Goal: Task Accomplishment & Management: Manage account settings

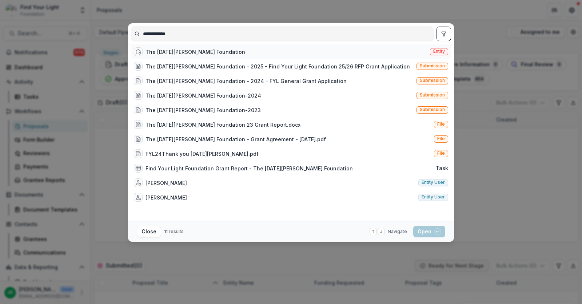
type input "**********"
click at [148, 53] on div "The Noel Pointer Foundation" at bounding box center [196, 52] width 100 height 8
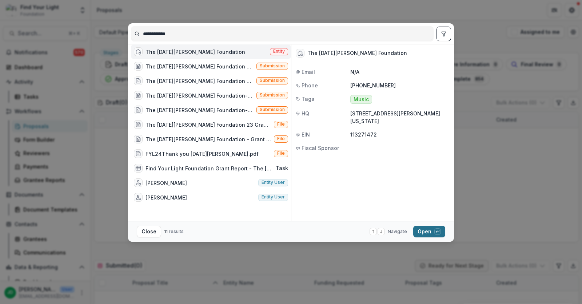
click at [434, 236] on button "Open with enter key" at bounding box center [430, 232] width 32 height 12
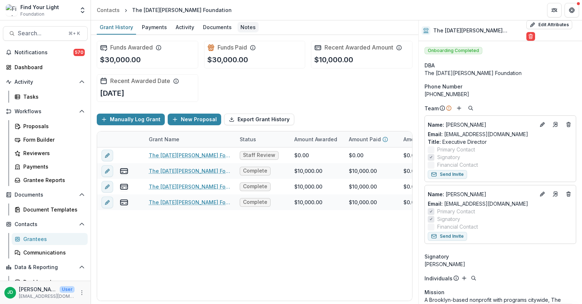
click at [244, 23] on div "Notes" at bounding box center [248, 27] width 21 height 11
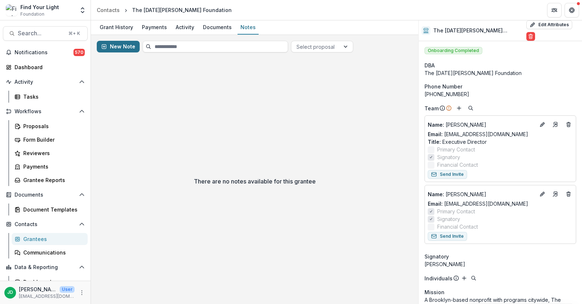
click at [107, 42] on button "New Note" at bounding box center [118, 47] width 43 height 12
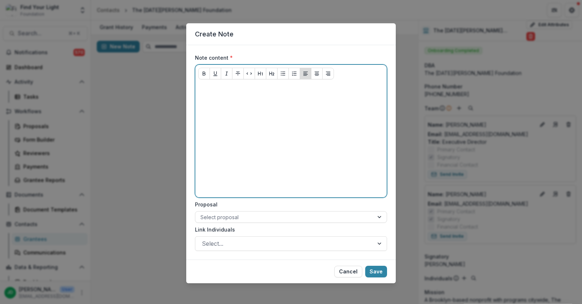
click at [215, 91] on p at bounding box center [291, 89] width 186 height 8
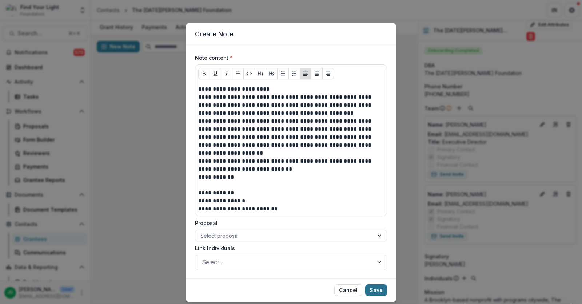
click at [378, 286] on button "Save" at bounding box center [376, 290] width 22 height 12
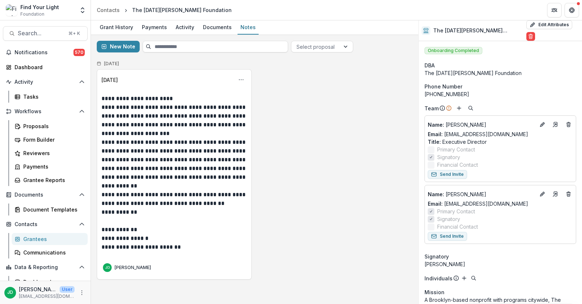
click at [316, 118] on div "**********" at bounding box center [255, 174] width 316 height 210
click at [32, 137] on div "Form Builder" at bounding box center [52, 140] width 59 height 8
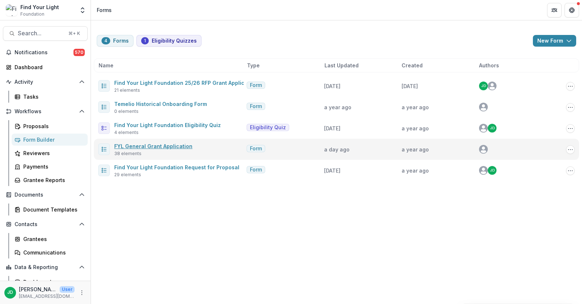
click at [169, 145] on link "FYL General Grant Application" at bounding box center [153, 146] width 78 height 6
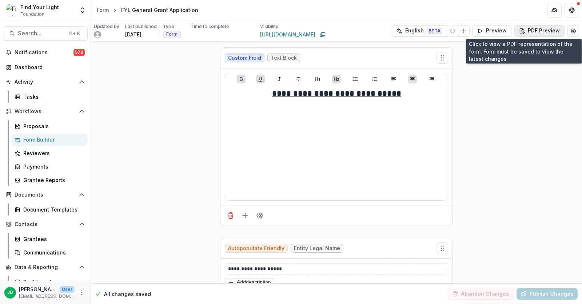
click at [523, 32] on polygon "button" at bounding box center [524, 33] width 2 height 2
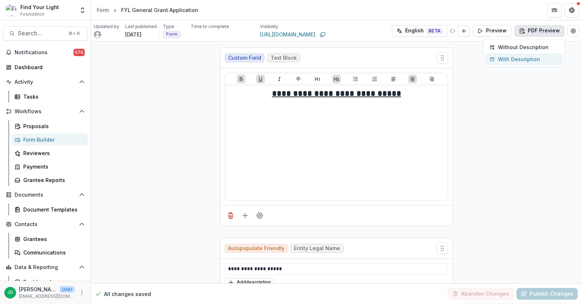
click at [513, 63] on button "With Description" at bounding box center [524, 59] width 78 height 12
click at [529, 33] on button "PDF Preview" at bounding box center [540, 31] width 50 height 12
click at [510, 59] on p "With Description" at bounding box center [519, 59] width 42 height 8
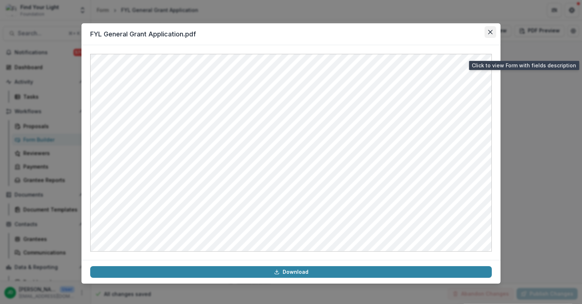
click at [491, 28] on button "Close" at bounding box center [491, 32] width 12 height 12
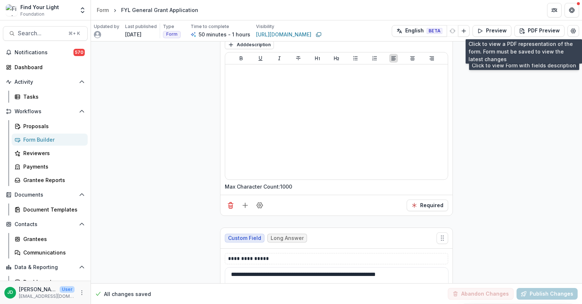
scroll to position [3763, 0]
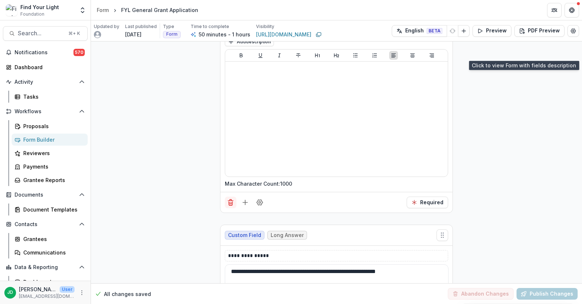
click at [230, 199] on icon "Delete field" at bounding box center [230, 202] width 7 height 7
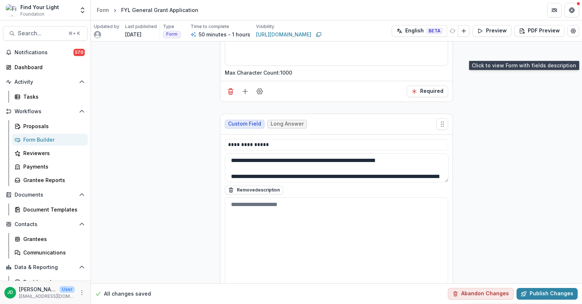
scroll to position [81, 0]
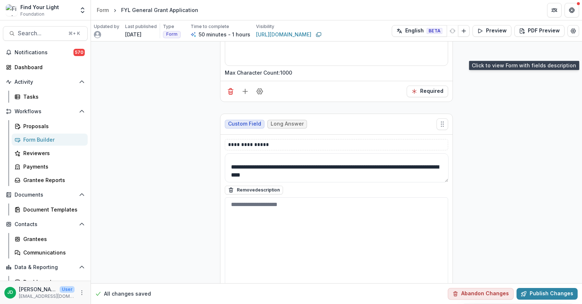
drag, startPoint x: 443, startPoint y: 149, endPoint x: 445, endPoint y: 161, distance: 11.4
click at [445, 161] on div "**********" at bounding box center [337, 174] width 224 height 42
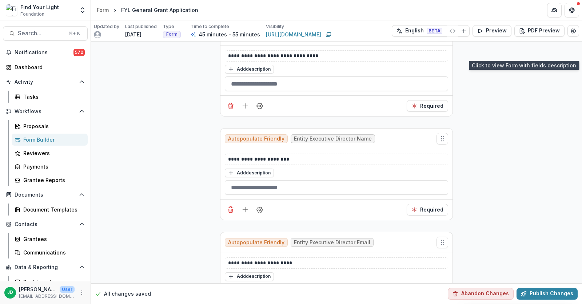
scroll to position [4943, 0]
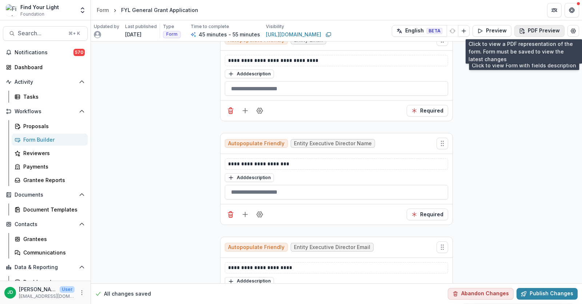
click at [531, 34] on button "PDF Preview" at bounding box center [540, 31] width 50 height 12
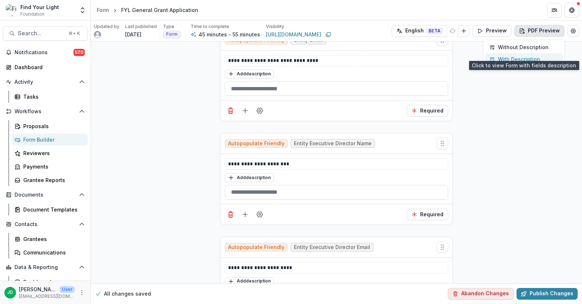
click at [525, 55] on p "With Description" at bounding box center [519, 59] width 42 height 8
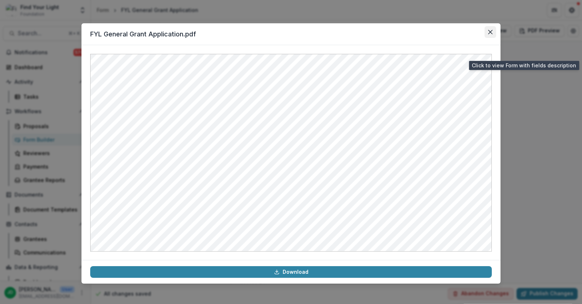
click at [492, 31] on icon "Close" at bounding box center [491, 32] width 4 height 4
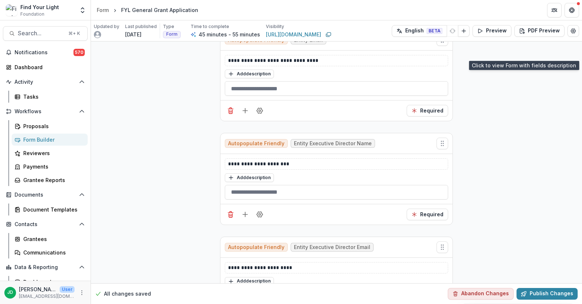
click at [50, 137] on div "Form Builder" at bounding box center [52, 140] width 59 height 8
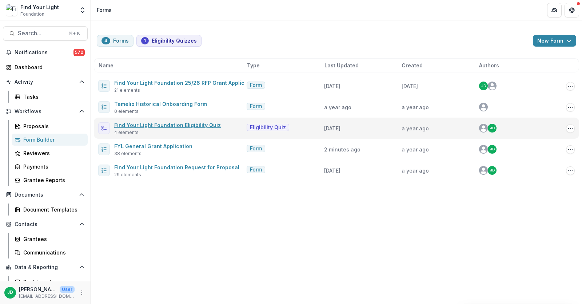
click at [146, 124] on link "Find Your Light Foundation Eligibility Quiz" at bounding box center [167, 125] width 107 height 6
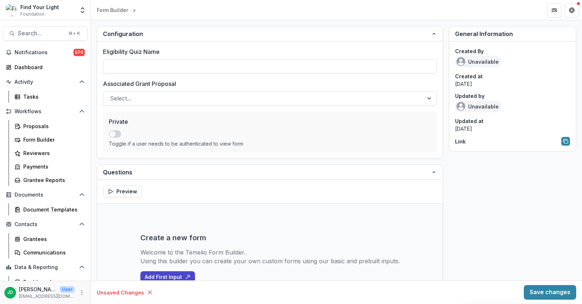
type input "**********"
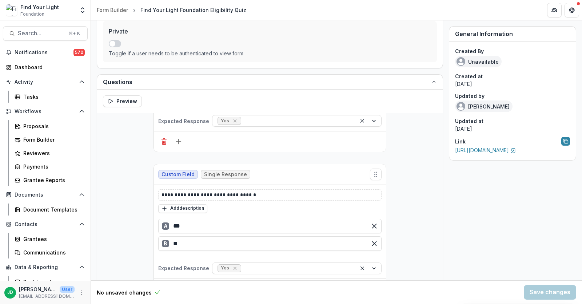
scroll to position [281, 0]
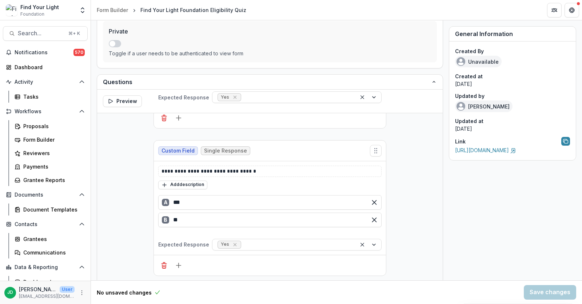
click at [480, 154] on div "Link https://app.trytemelio.com/eligibility/9dde2ee6-99c1-4650-acd3-ff2c6ab1da58" at bounding box center [512, 145] width 115 height 17
click at [479, 151] on link "https://app.trytemelio.com/eligibility/9dde2ee6-99c1-4650-acd3-ff2c6ab1da58" at bounding box center [485, 150] width 61 height 6
click at [37, 127] on div "Proposals" at bounding box center [52, 126] width 59 height 8
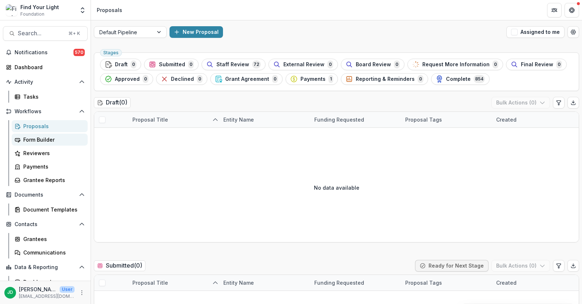
click at [40, 137] on div "Form Builder" at bounding box center [52, 140] width 59 height 8
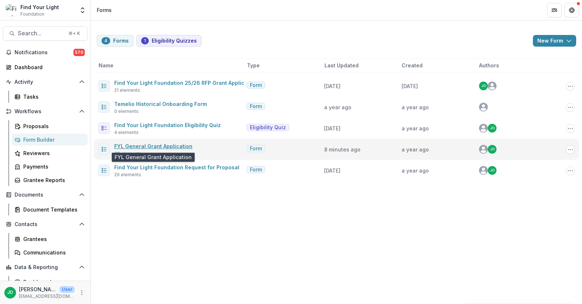
click at [167, 148] on link "FYL General Grant Application" at bounding box center [153, 146] width 78 height 6
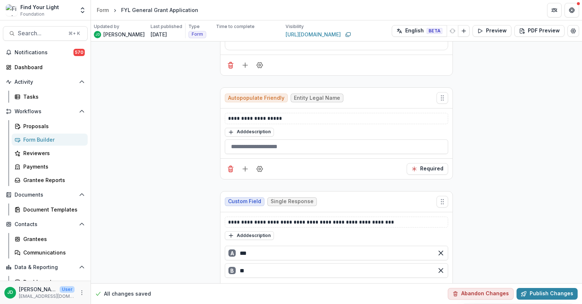
scroll to position [118, 0]
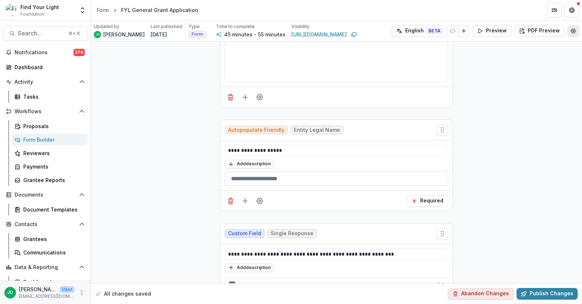
click at [571, 32] on icon "Edit Form Settings" at bounding box center [574, 31] width 6 height 6
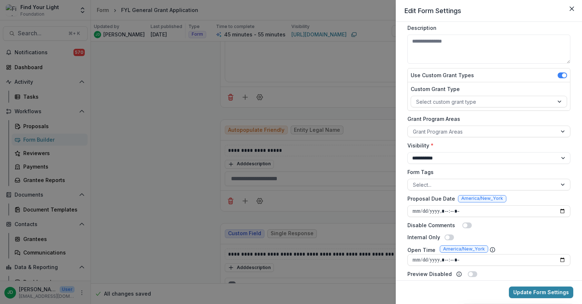
scroll to position [52, 0]
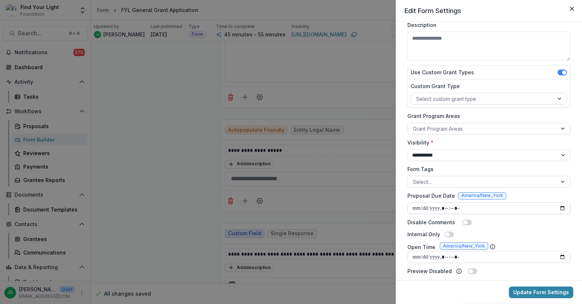
click at [417, 206] on input "Proposal Due Date" at bounding box center [489, 208] width 163 height 12
click at [559, 209] on input "Proposal Due Date" at bounding box center [489, 208] width 163 height 12
type input "**********"
click at [537, 225] on div "Disable Comments" at bounding box center [489, 222] width 163 height 8
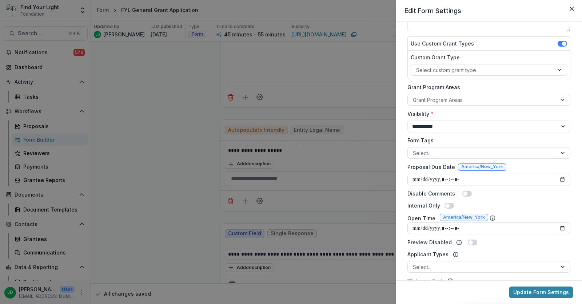
scroll to position [107, 0]
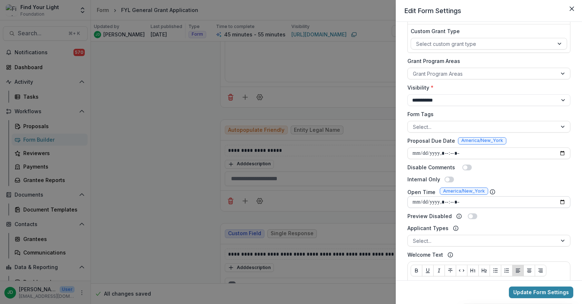
click at [415, 202] on input "Open Time" at bounding box center [489, 202] width 163 height 12
click at [558, 200] on input "Open Time" at bounding box center [489, 202] width 163 height 12
type input "**********"
click at [533, 212] on div "Preview Disabled" at bounding box center [489, 216] width 163 height 8
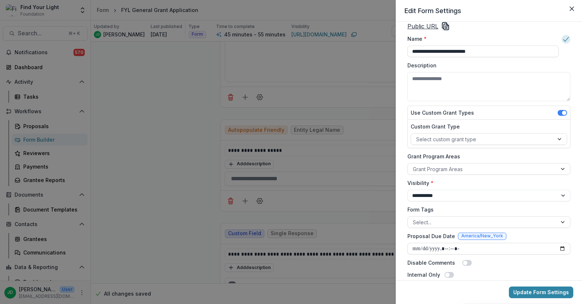
scroll to position [0, 0]
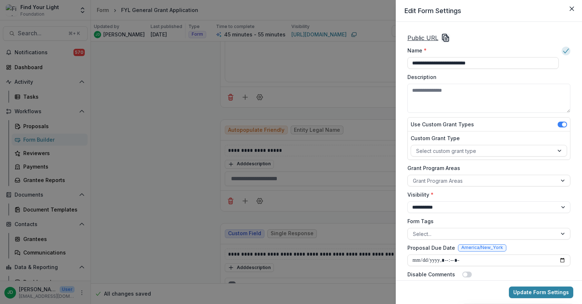
click at [427, 38] on u "Public URL" at bounding box center [423, 37] width 31 height 7
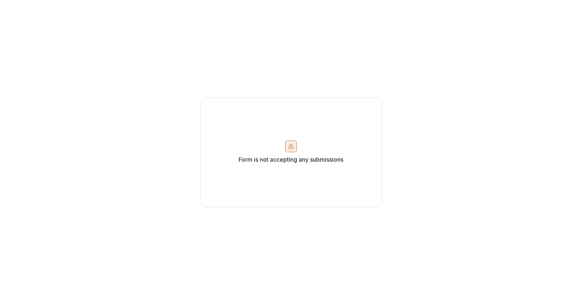
click at [289, 149] on div at bounding box center [291, 147] width 12 height 12
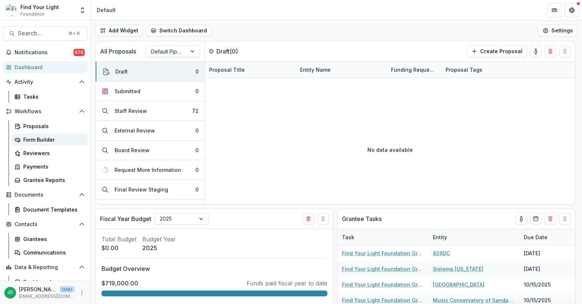
click at [32, 136] on div "Form Builder" at bounding box center [52, 140] width 59 height 8
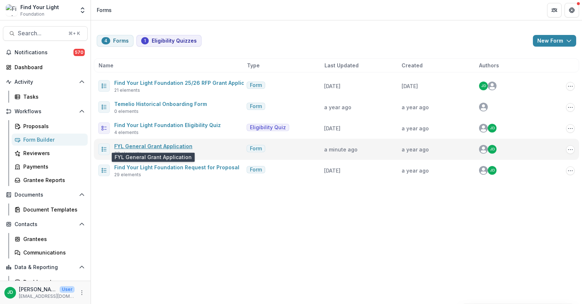
click at [173, 144] on link "FYL General Grant Application" at bounding box center [153, 146] width 78 height 6
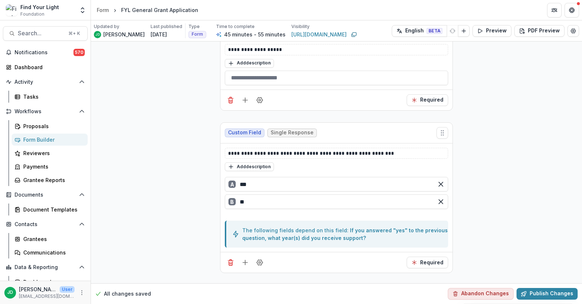
scroll to position [220, 0]
click at [486, 27] on button "Preview" at bounding box center [492, 31] width 39 height 12
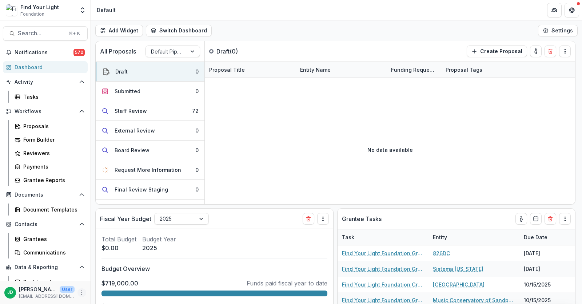
click at [79, 291] on icon "More" at bounding box center [82, 293] width 6 height 6
click at [99, 285] on button "Logout" at bounding box center [128, 289] width 78 height 12
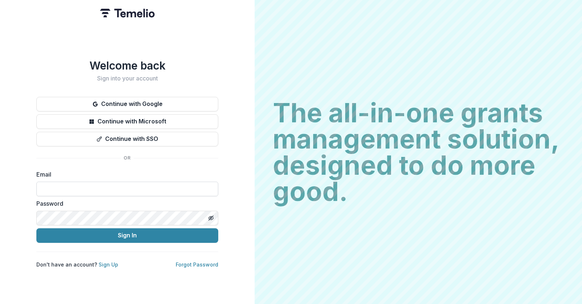
click at [108, 184] on input at bounding box center [127, 189] width 182 height 15
type input "**********"
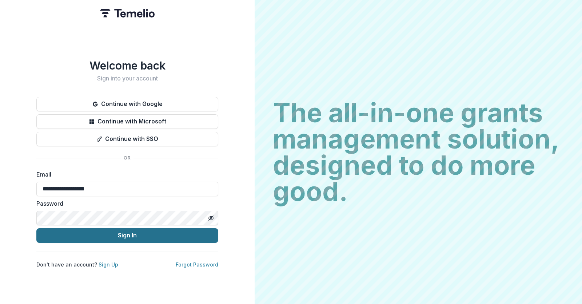
click at [106, 236] on button "Sign In" at bounding box center [127, 235] width 182 height 15
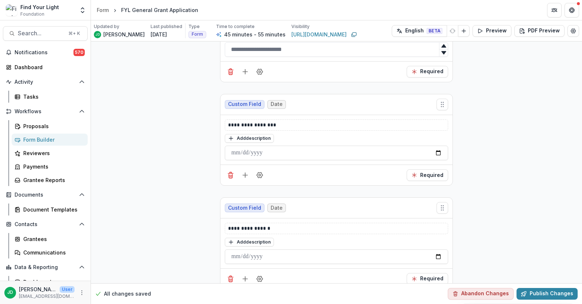
scroll to position [2138, 0]
